Goal: Check status

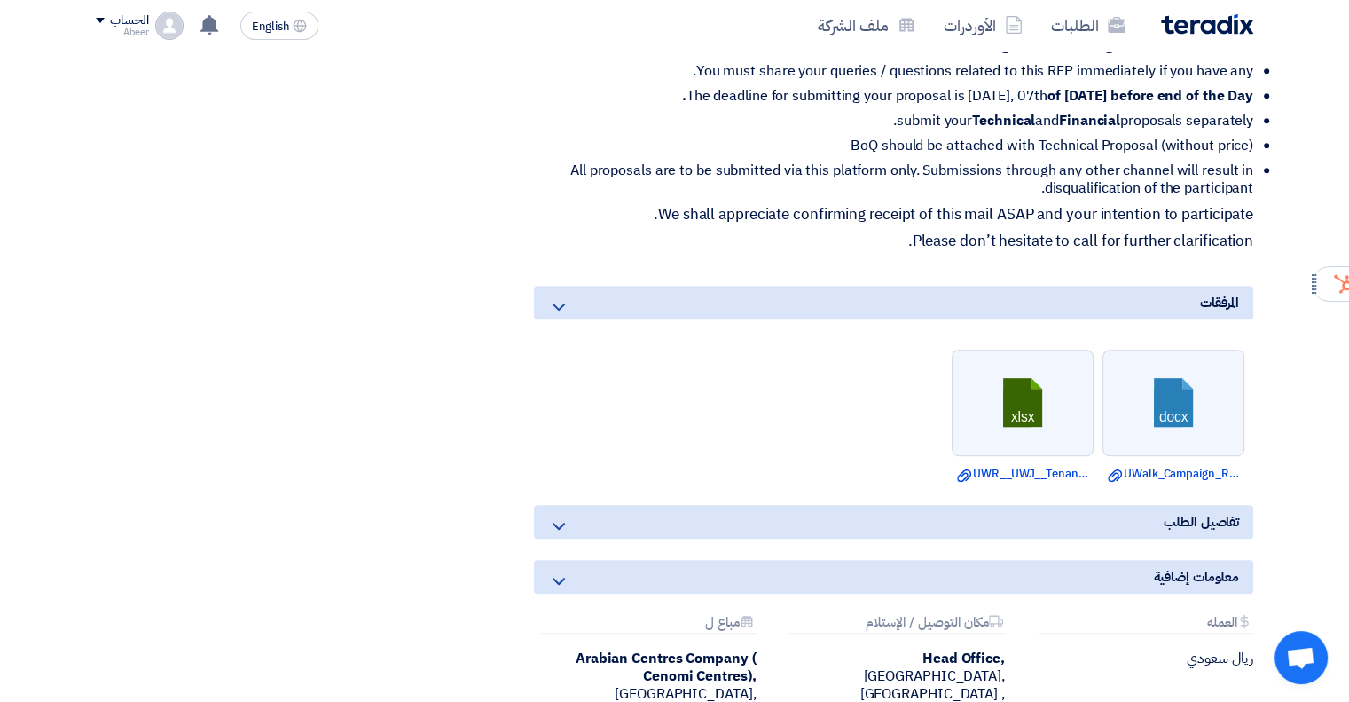
scroll to position [887, 0]
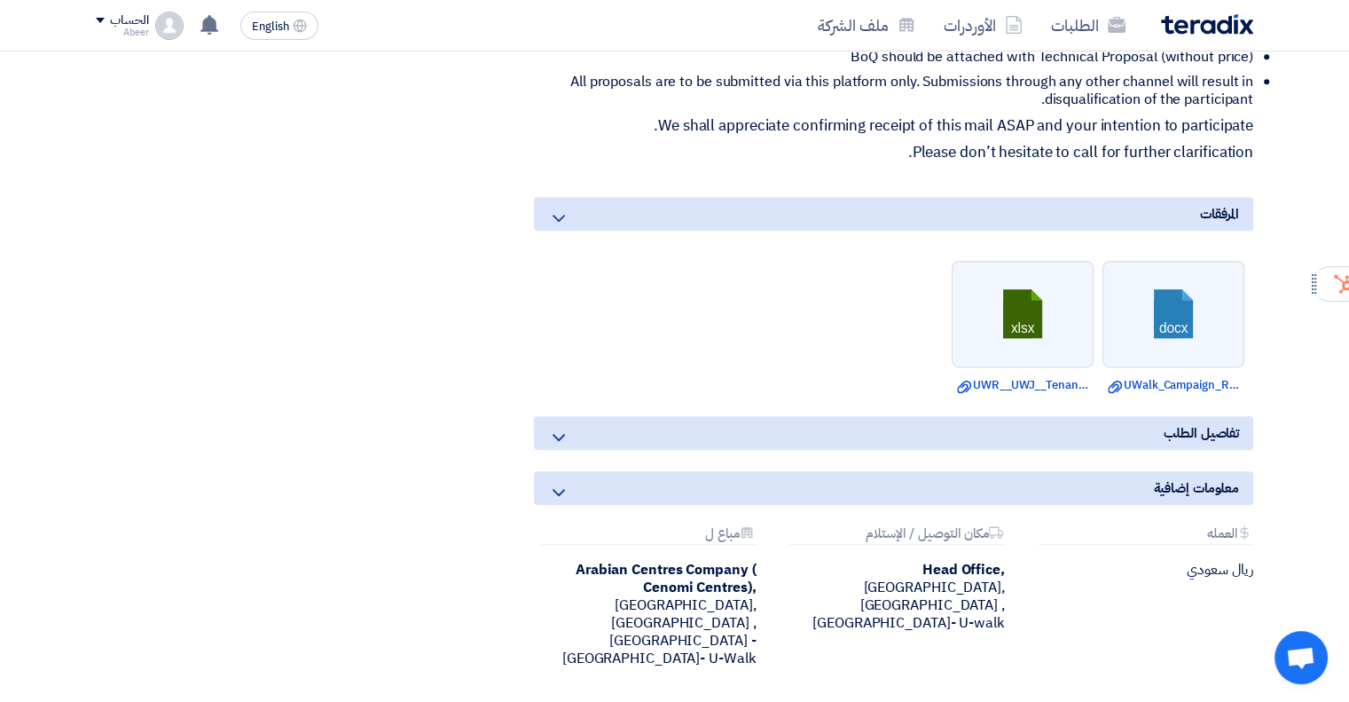
click at [564, 432] on icon at bounding box center [558, 437] width 21 height 21
click at [1233, 429] on span "تفاصيل الطلب" at bounding box center [1201, 433] width 75 height 20
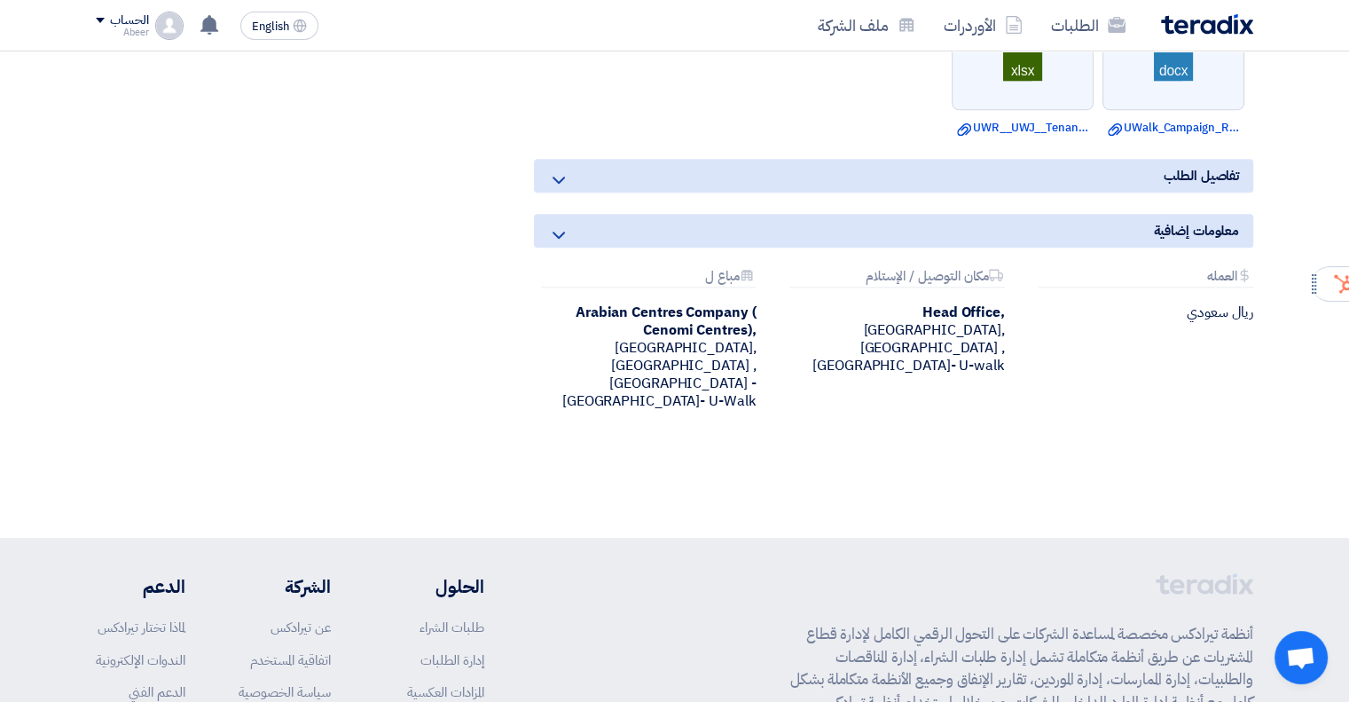
scroll to position [816, 0]
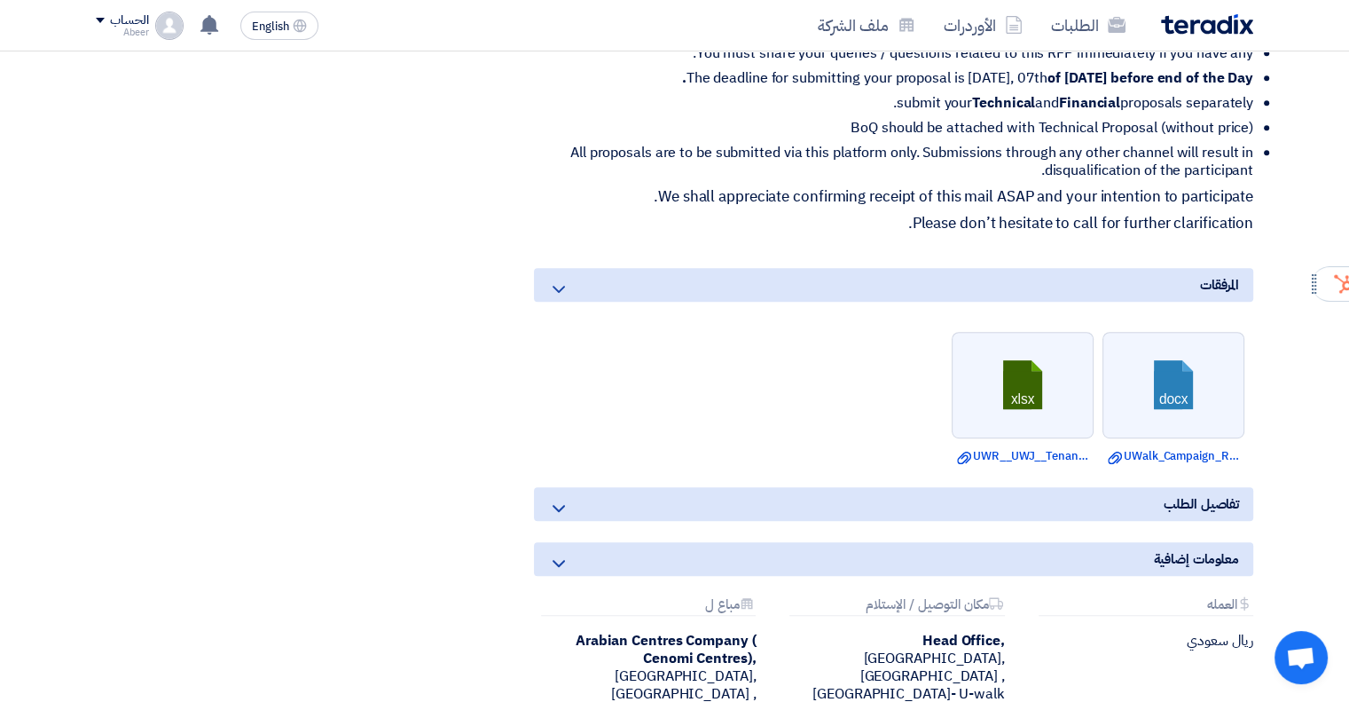
click at [561, 500] on icon at bounding box center [558, 508] width 21 height 21
click at [1206, 504] on span "تفاصيل الطلب" at bounding box center [1201, 504] width 75 height 20
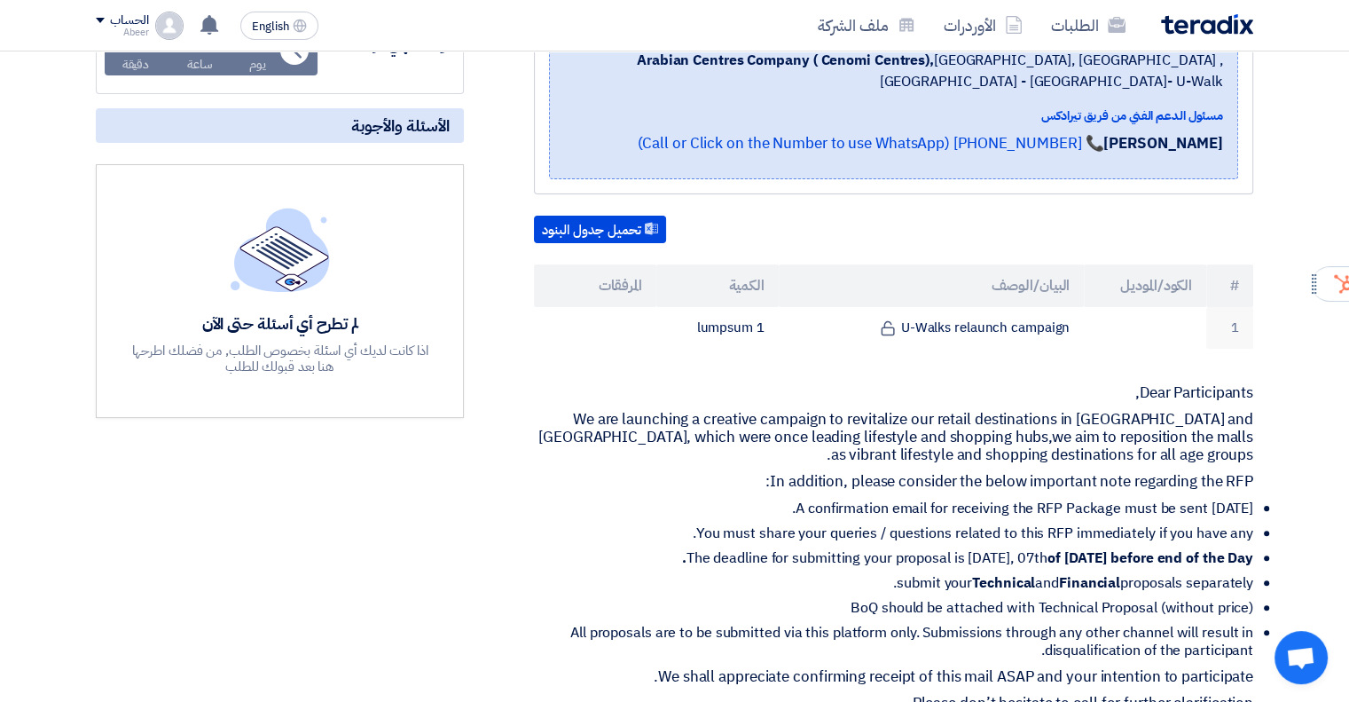
scroll to position [355, 0]
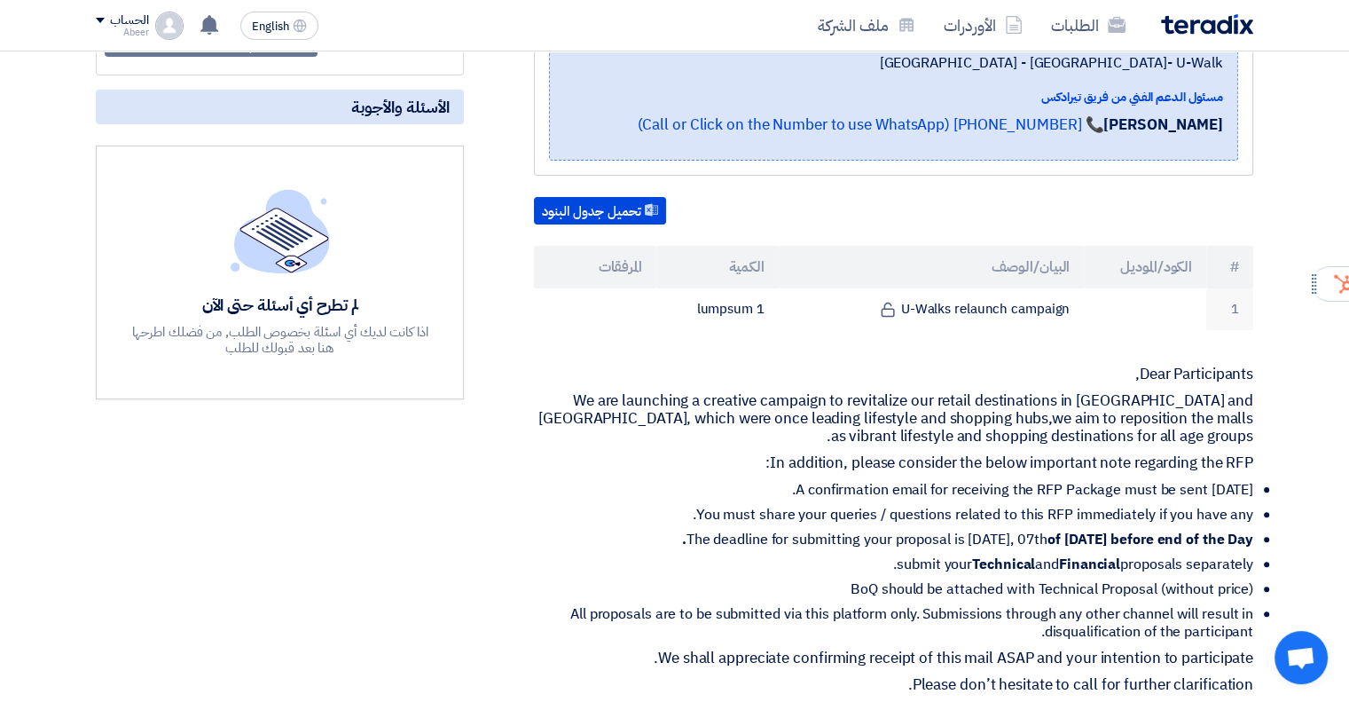
click at [287, 225] on img at bounding box center [280, 230] width 99 height 83
click at [292, 274] on div "لم تطرح أي أسئلة حتى الآن اذا كانت لديك أي اسئلة بخصوص الطلب, من فضلك اطرحها هن…" at bounding box center [281, 272] width 302 height 167
click at [294, 317] on div "لم تطرح أي أسئلة حتى الآن اذا كانت لديك أي اسئلة بخصوص الطلب, من فضلك اطرحها هن…" at bounding box center [281, 325] width 302 height 61
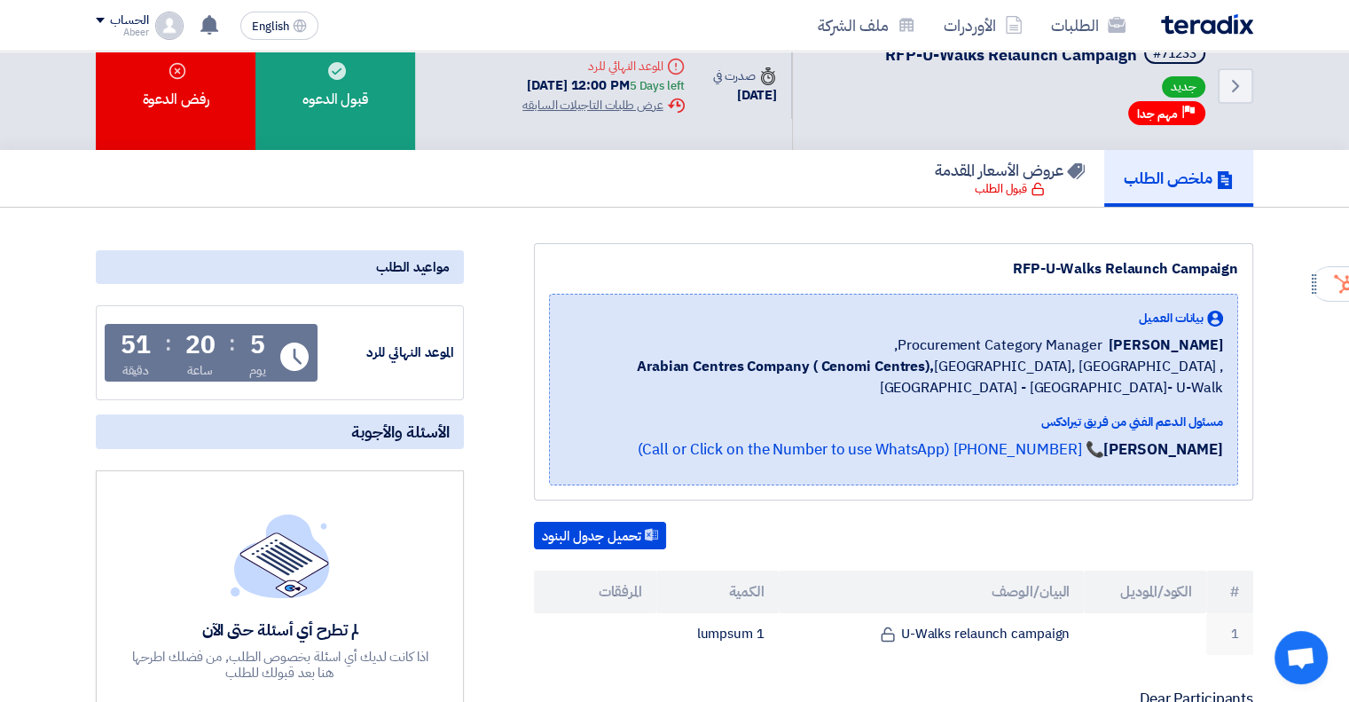
scroll to position [0, 0]
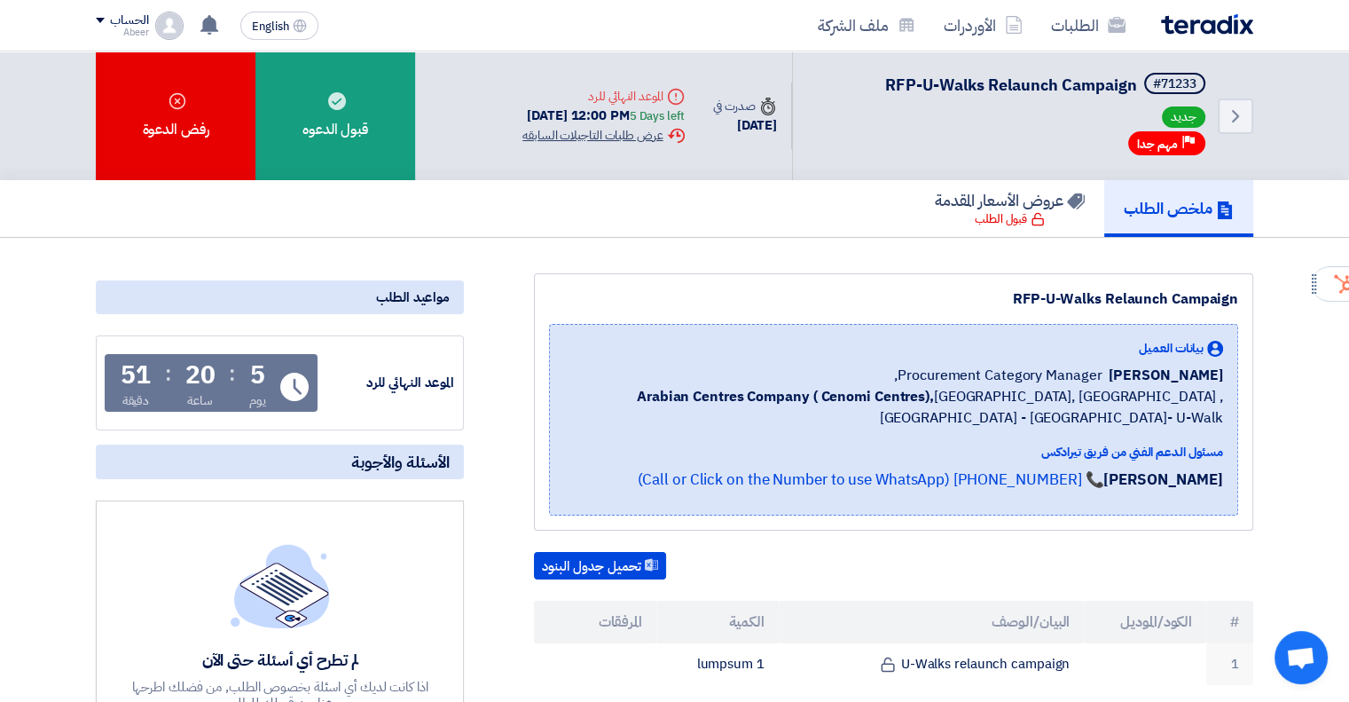
click at [592, 136] on div "Extension History عرض طلبات التاجيلات السابقه" at bounding box center [603, 135] width 161 height 19
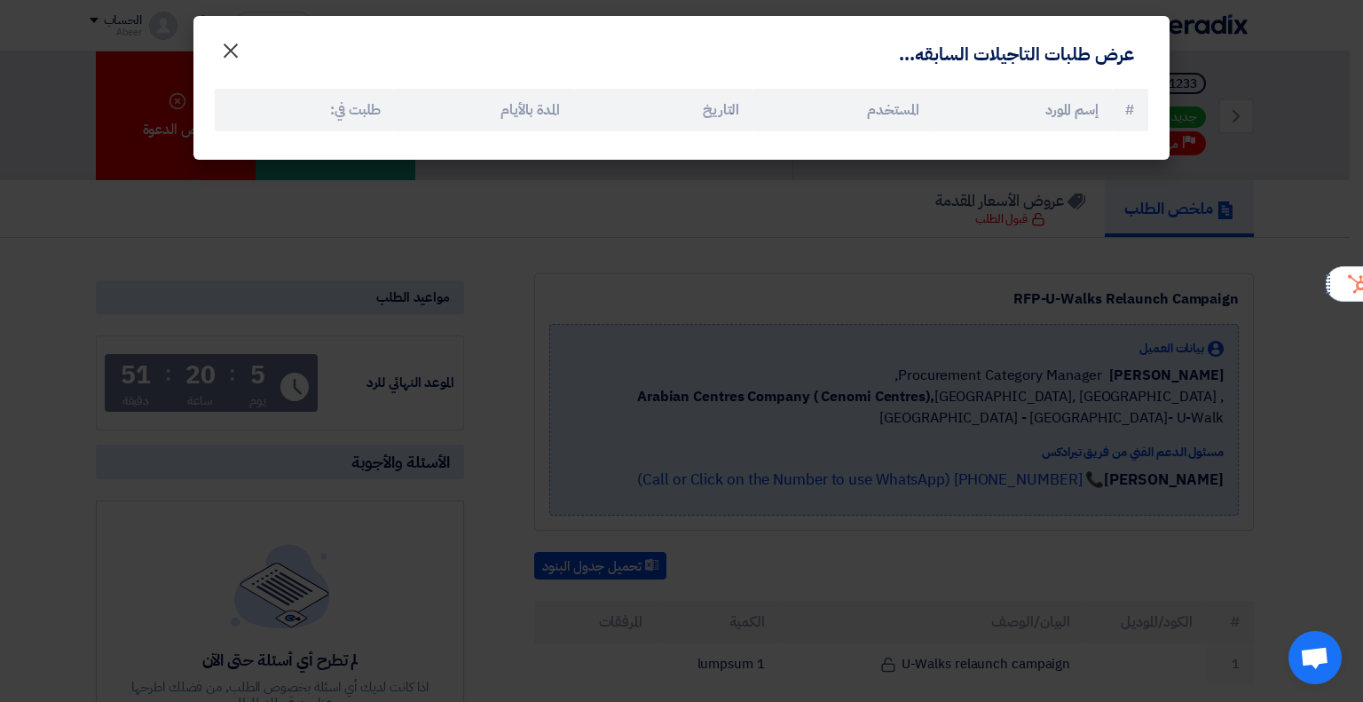
click at [236, 51] on span "×" at bounding box center [230, 49] width 21 height 53
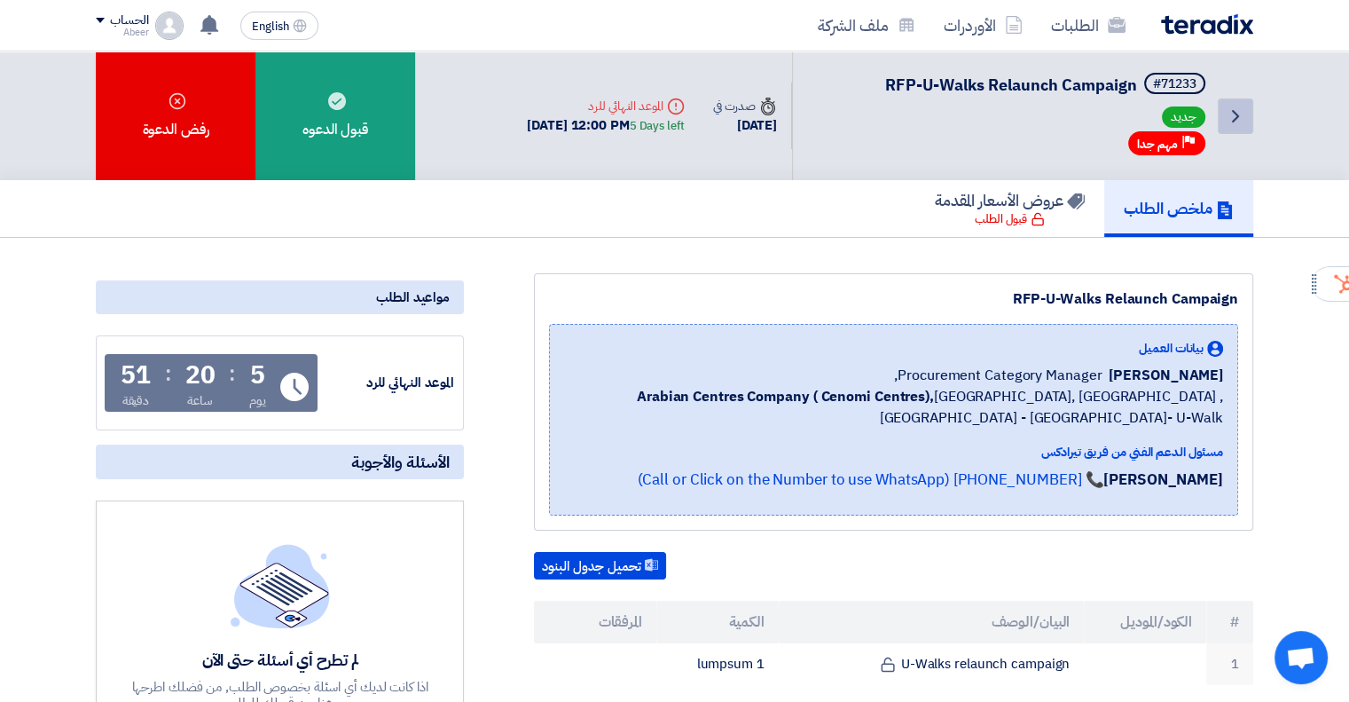
click at [1240, 115] on icon "Back" at bounding box center [1235, 116] width 21 height 21
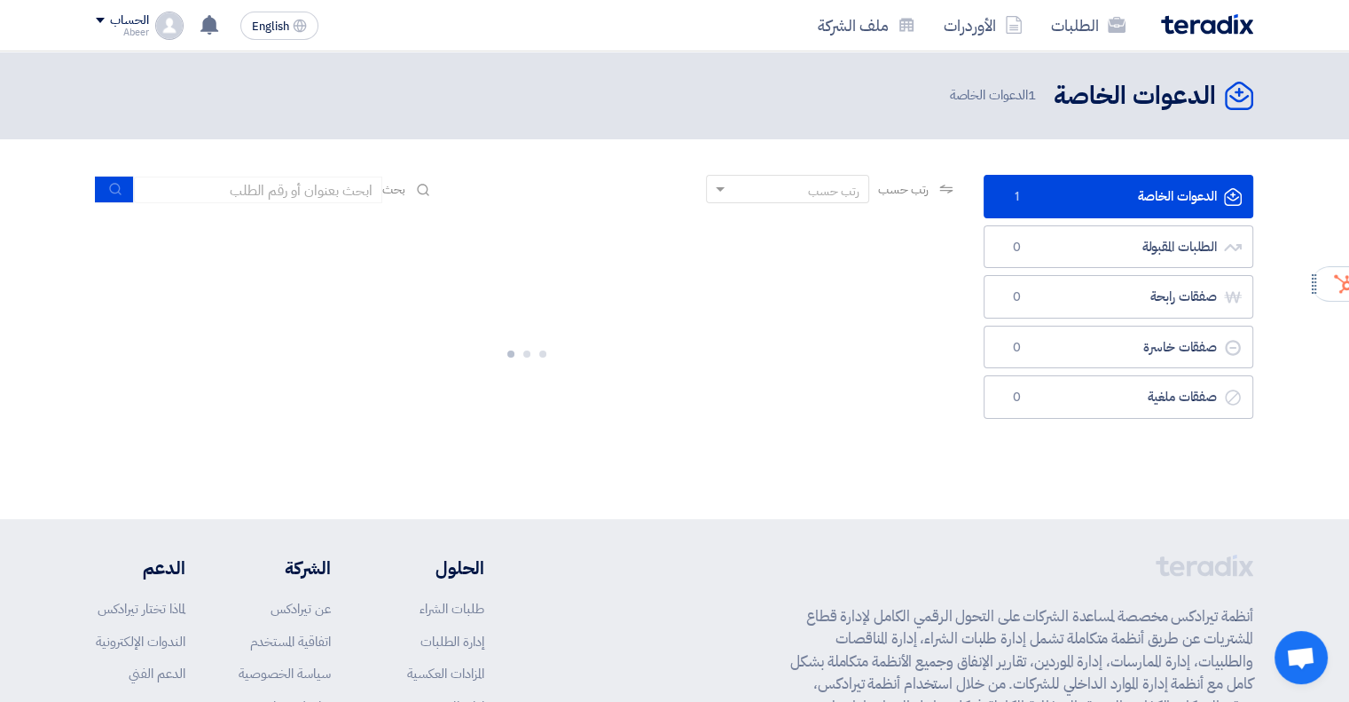
click at [1074, 190] on link "الدعوات الخاصة الدعوات الخاصة 1" at bounding box center [1119, 196] width 270 height 43
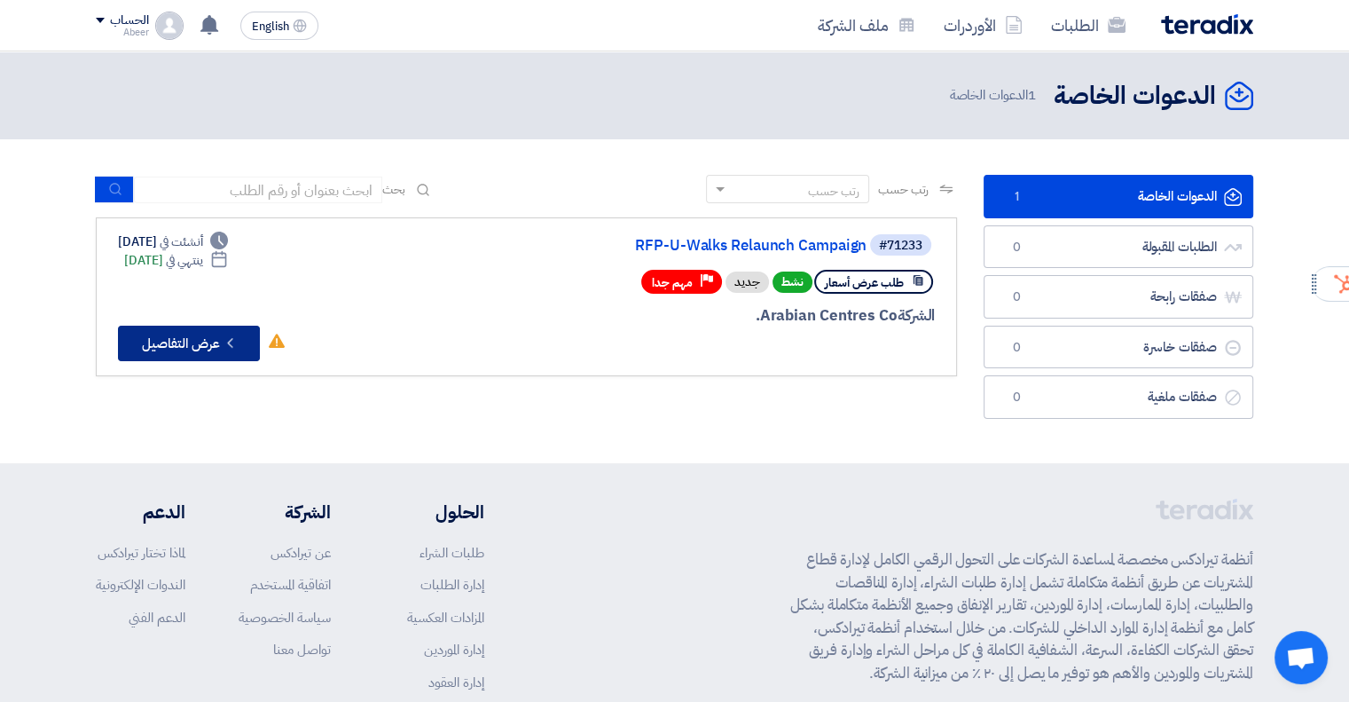
click at [216, 343] on button "Check details عرض التفاصيل" at bounding box center [189, 343] width 142 height 35
